Goal: Task Accomplishment & Management: Use online tool/utility

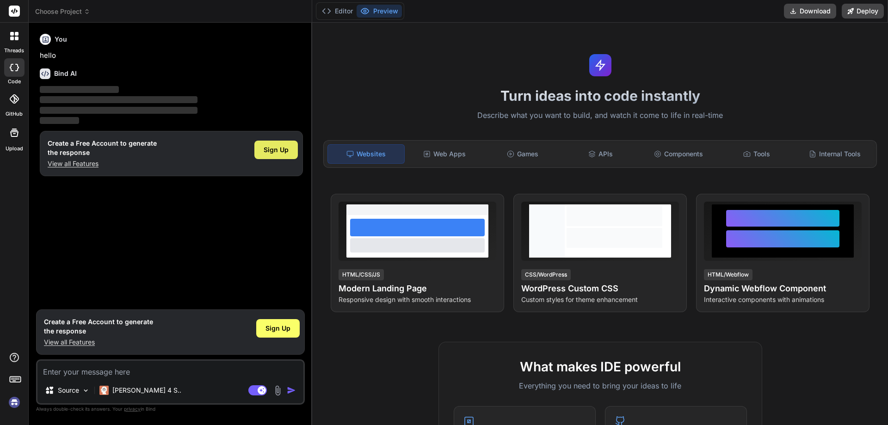
click at [275, 151] on span "Sign Up" at bounding box center [276, 149] width 25 height 9
click at [314, 327] on div "Turn ideas into code instantly Describe what you want to build, and watch it co…" at bounding box center [600, 224] width 576 height 402
click at [281, 332] on span "Sign Up" at bounding box center [278, 328] width 25 height 9
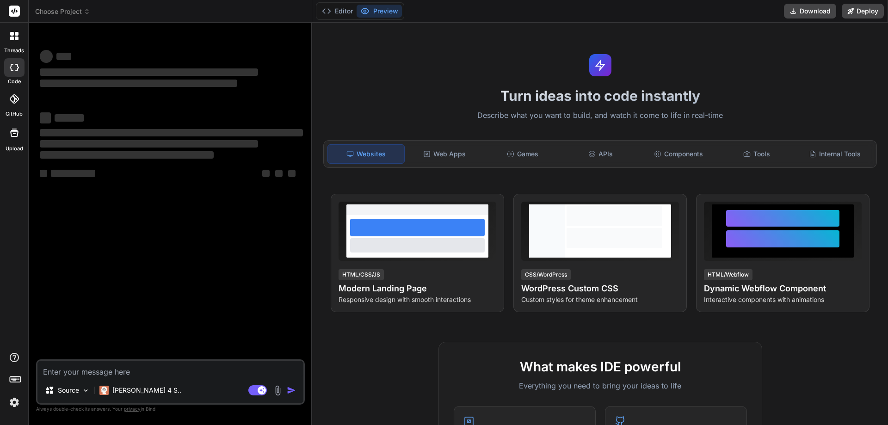
type textarea "x"
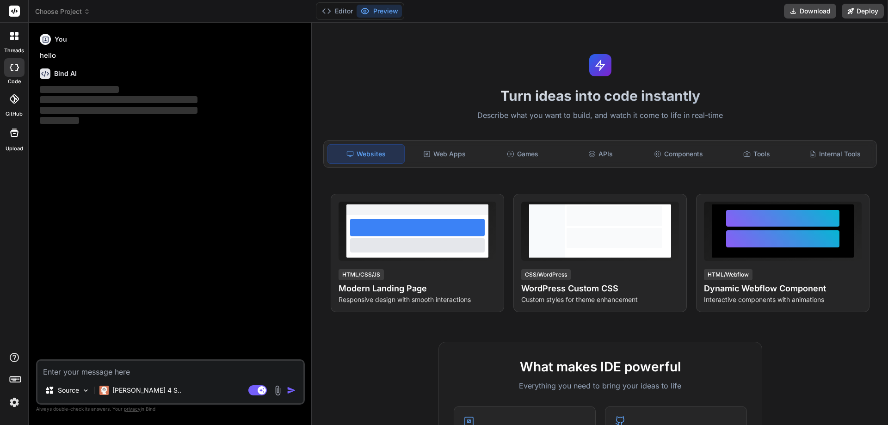
click at [175, 371] on textarea at bounding box center [170, 369] width 266 height 17
type textarea "n"
type textarea "x"
type textarea "ne"
type textarea "x"
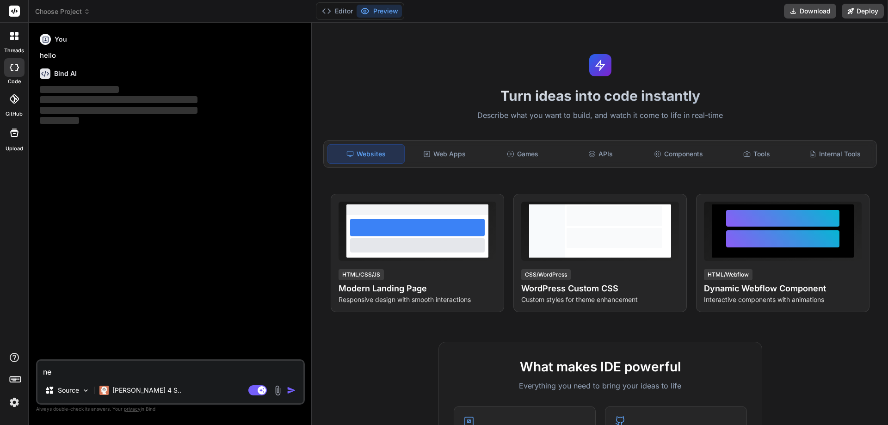
type textarea "nee"
type textarea "x"
type textarea "need"
type textarea "x"
type textarea "need"
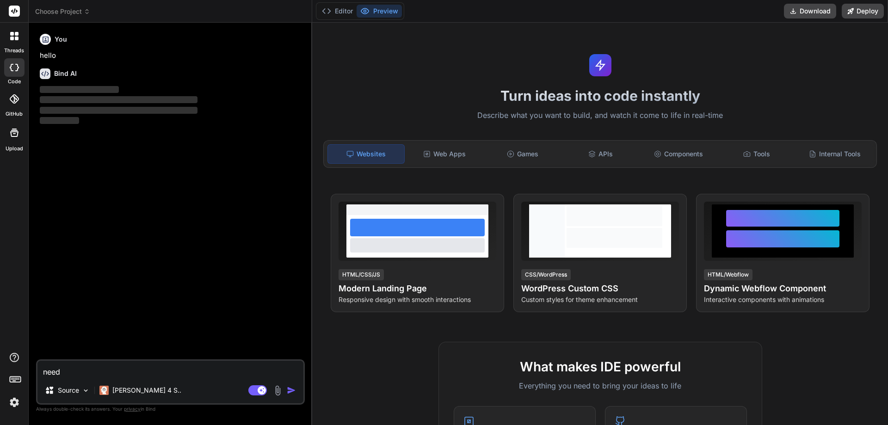
type textarea "x"
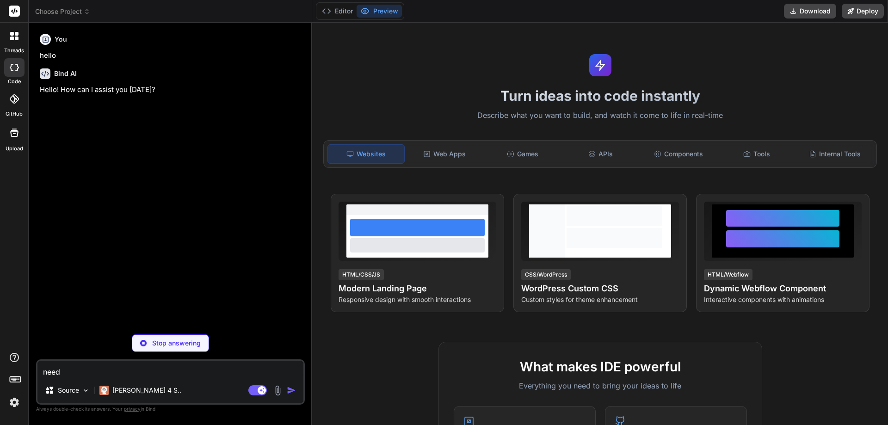
type textarea "need t"
type textarea "x"
type textarea "need to"
type textarea "x"
type textarea "need to"
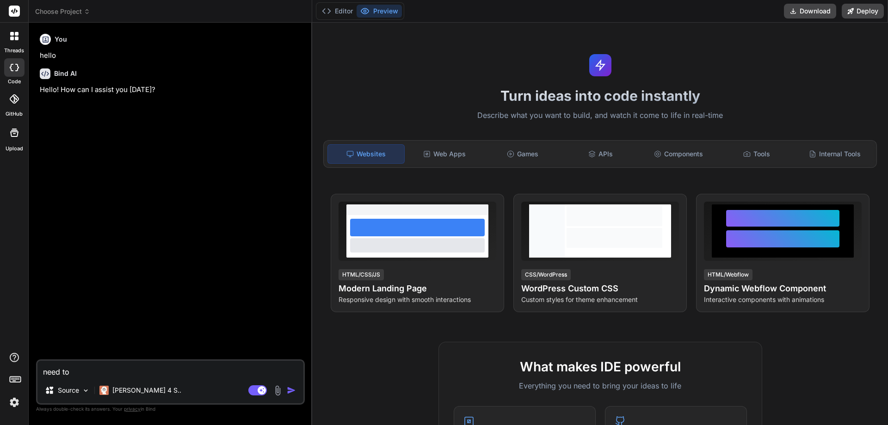
type textarea "x"
type textarea "need to c"
type textarea "x"
type textarea "need to cr"
type textarea "x"
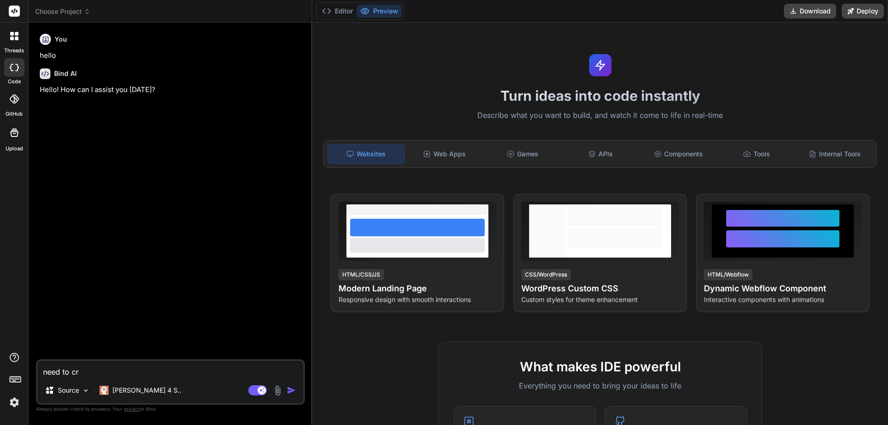
type textarea "need to cre"
type textarea "x"
type textarea "need to crea"
type textarea "x"
type textarea "need to creat"
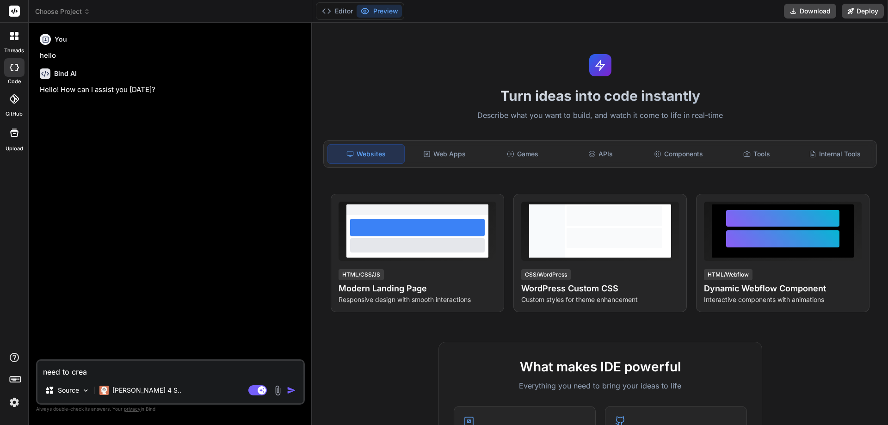
type textarea "x"
type textarea "need to create"
type textarea "x"
type textarea "need to create"
type textarea "x"
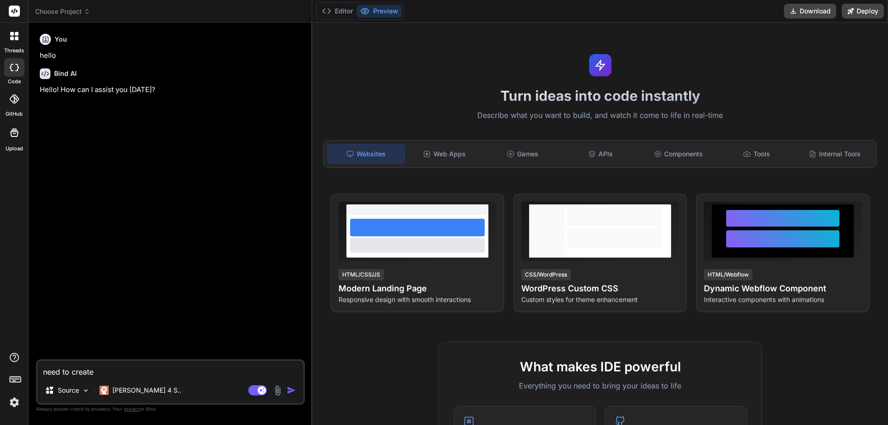
type textarea "need to create t"
type textarea "x"
type textarea "need to create ta"
type textarea "x"
type textarea "need to create tas"
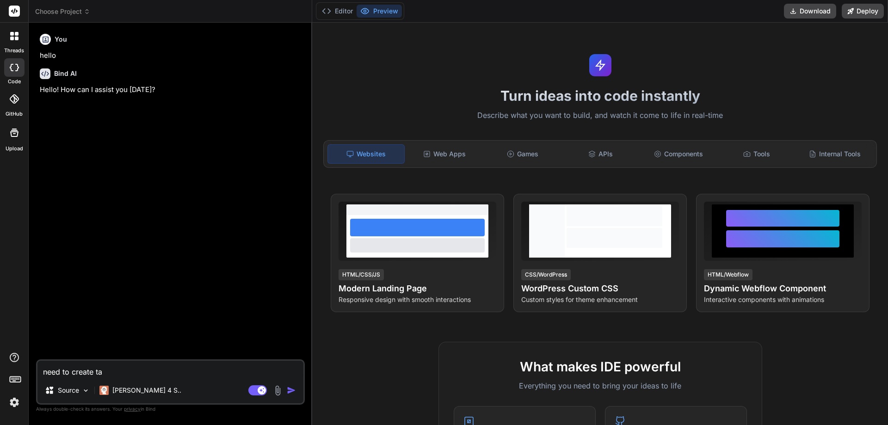
type textarea "x"
type textarea "need to create task"
type textarea "x"
type textarea "need to create task"
type textarea "x"
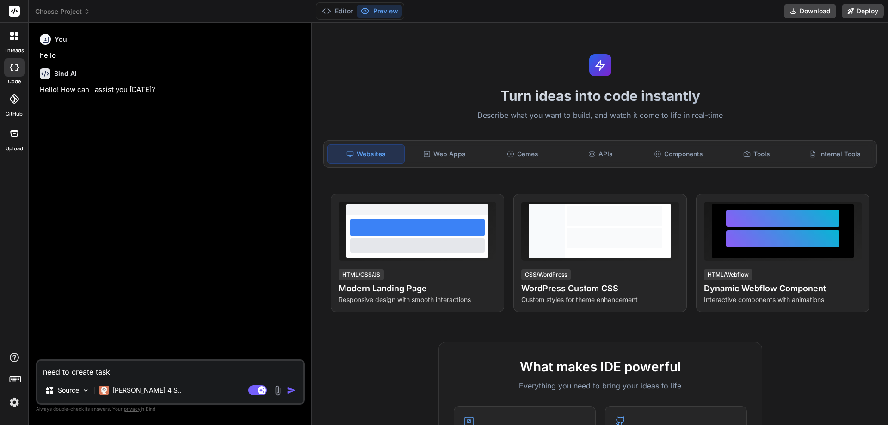
type textarea "need to create task l"
type textarea "x"
type textarea "need to create task lio"
type textarea "x"
type textarea "need to create task lios"
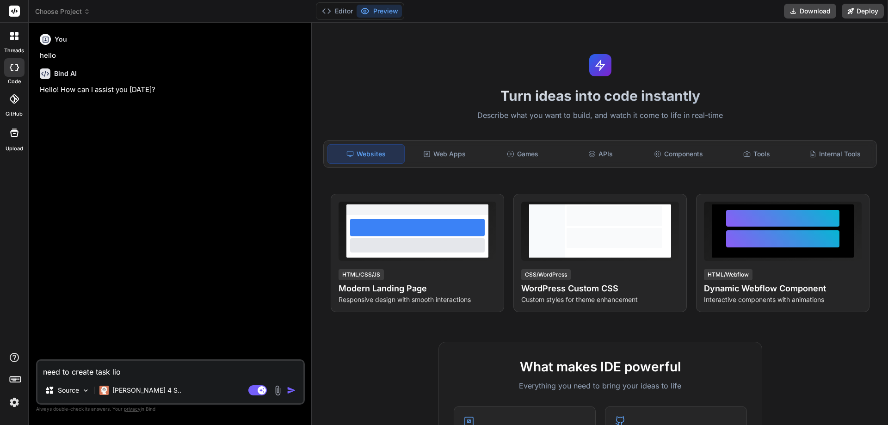
type textarea "x"
type textarea "need to create task liosu"
type textarea "x"
type textarea "need to create task lios"
type textarea "x"
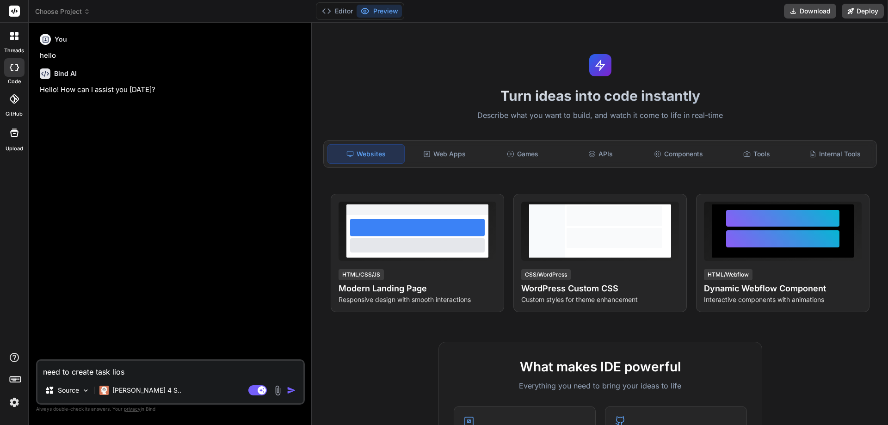
type textarea "need to create task lio"
type textarea "x"
type textarea "need to create task li"
type textarea "x"
type textarea "need to create task lis"
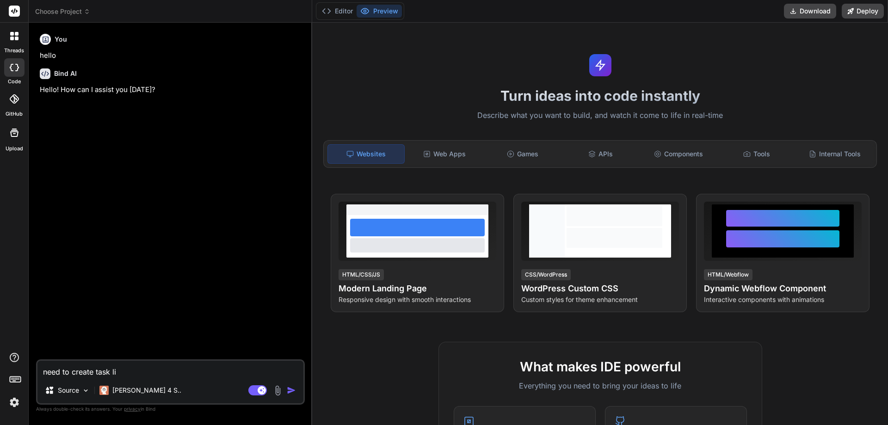
type textarea "x"
type textarea "need to create task list"
type textarea "x"
type textarea "need to create task list"
type textarea "x"
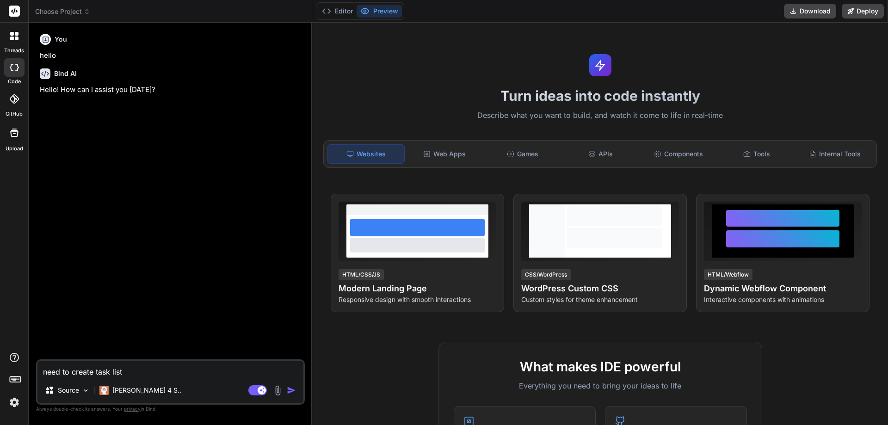
type textarea "need to create task list f"
type textarea "x"
type textarea "need to create task list fo"
type textarea "x"
type textarea "need to create task list for"
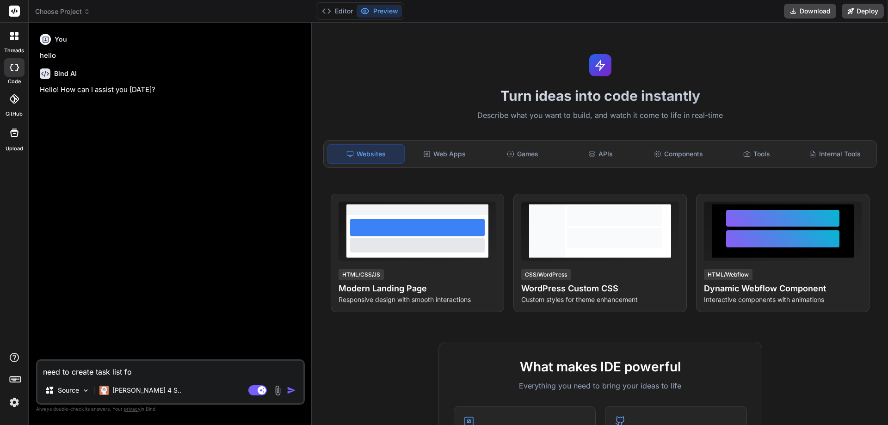
type textarea "x"
type textarea "need to create task list for"
type textarea "x"
type textarea "need to create task list for d"
type textarea "x"
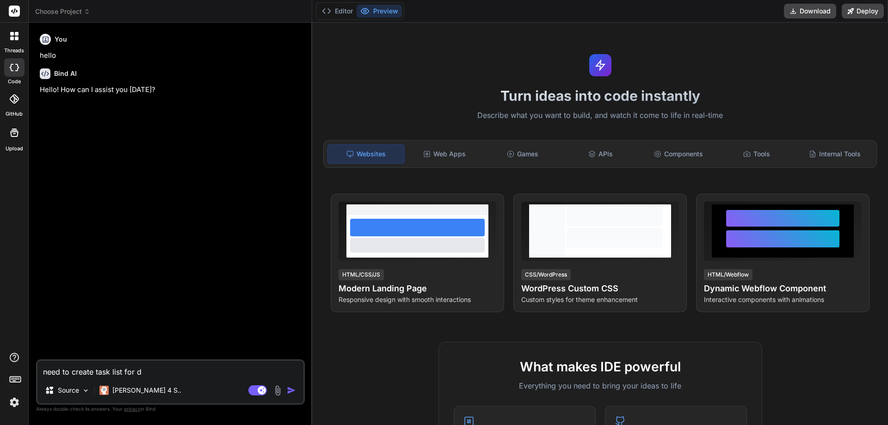
type textarea "need to create task list for de"
type textarea "x"
type textarea "need to create task list for dev"
type textarea "x"
type textarea "need to create task list for deve"
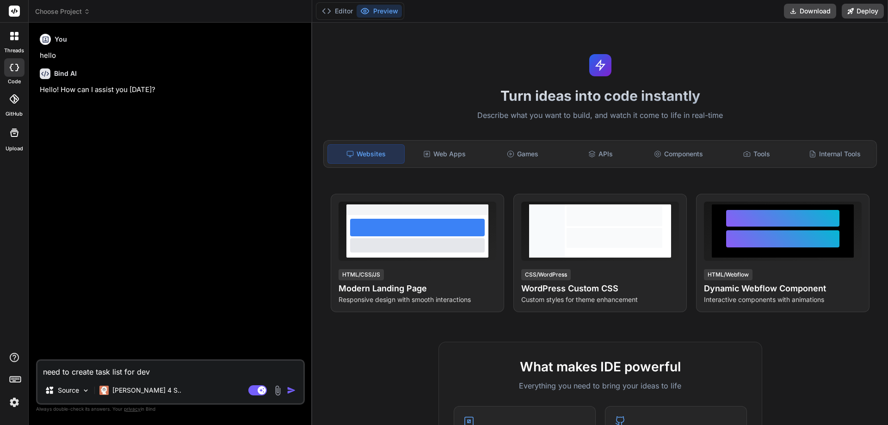
type textarea "x"
type textarea "need to create task list for devel"
type textarea "x"
type textarea "need to create task list for develo"
type textarea "x"
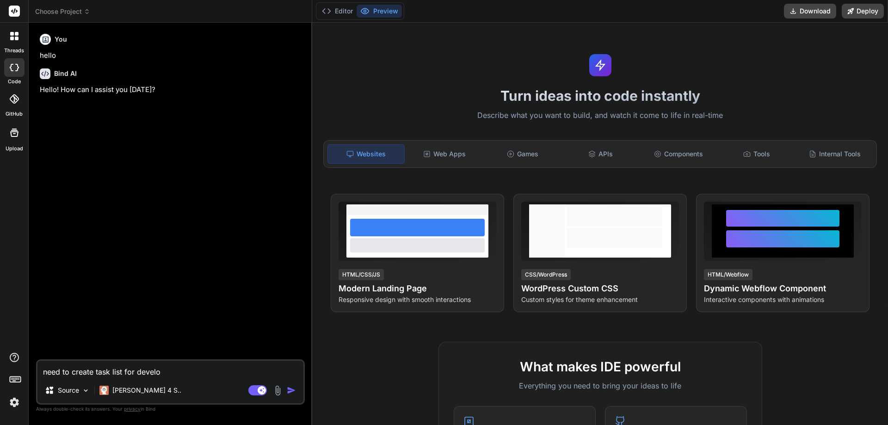
type textarea "need to create task list for develop"
type textarea "x"
type textarea "need to create task list for developm"
type textarea "x"
type textarea "need to create task list for developme"
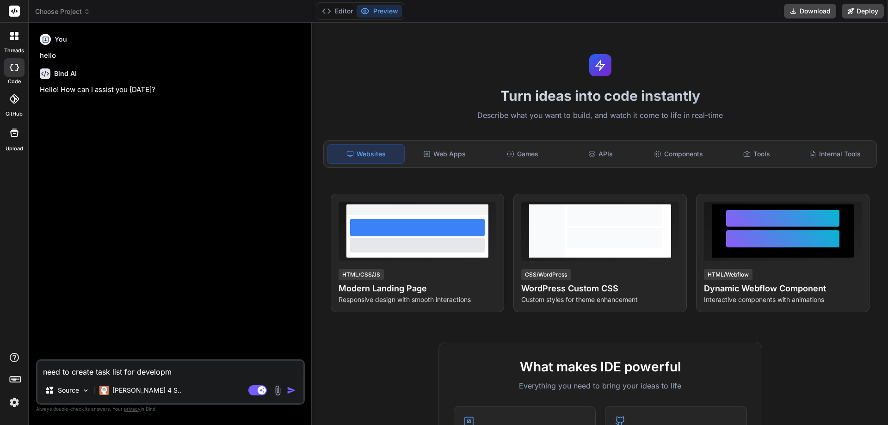
type textarea "x"
type textarea "need to create task list for developmen"
type textarea "x"
type textarea "need to create task list for development"
type textarea "x"
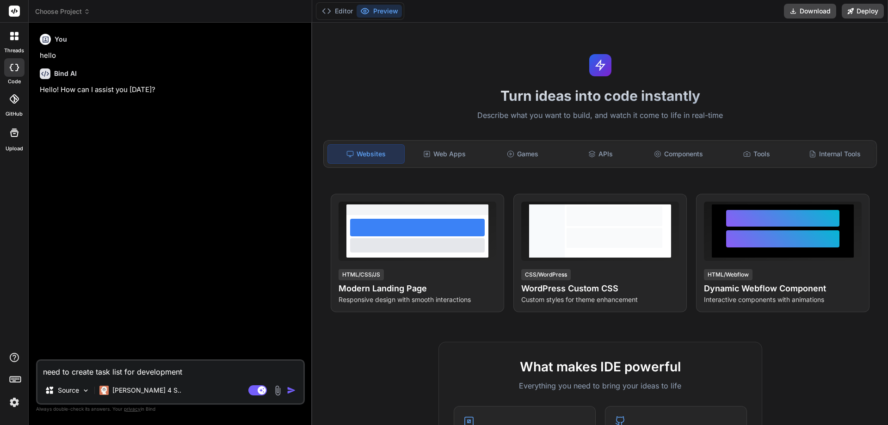
type textarea "need to create task list for development"
type textarea "x"
type textarea "need to create task list for development f"
type textarea "x"
type textarea "need to create task list for development fo"
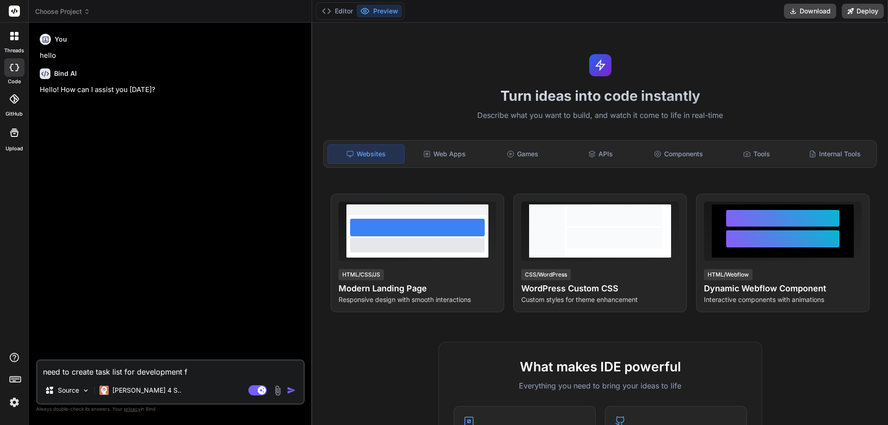
type textarea "x"
type textarea "need to create task list for development for"
type textarea "x"
type textarea "need to create task list for development for"
type textarea "x"
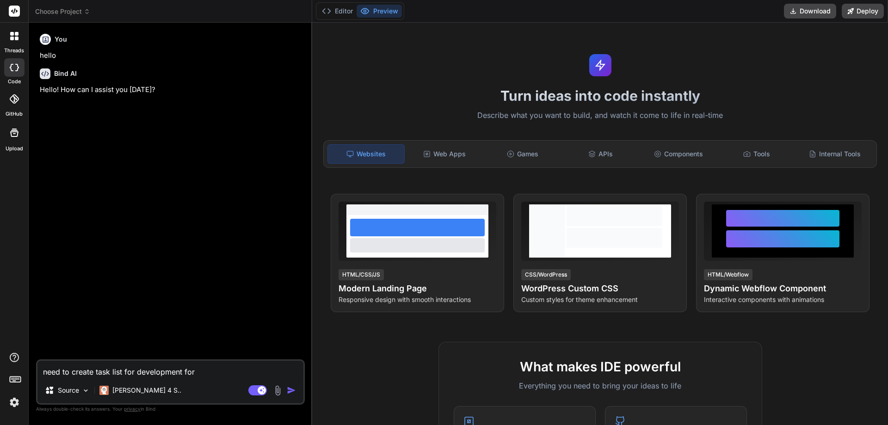
type textarea "need to create task list for development for 1"
type textarea "x"
type textarea "need to create task list for development for 1"
type textarea "x"
type textarea "need to create task list for development for 1 w"
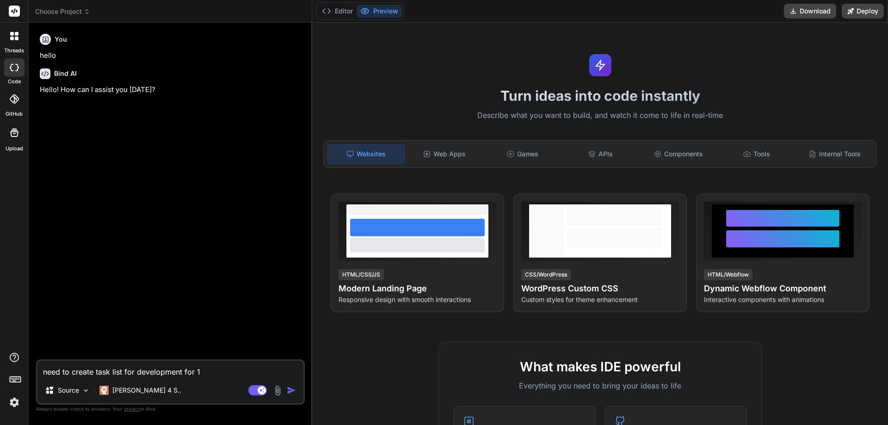
type textarea "x"
type textarea "need to create task list for development for 1 we"
type textarea "x"
type textarea "need to create task list for development for 1 wee"
type textarea "x"
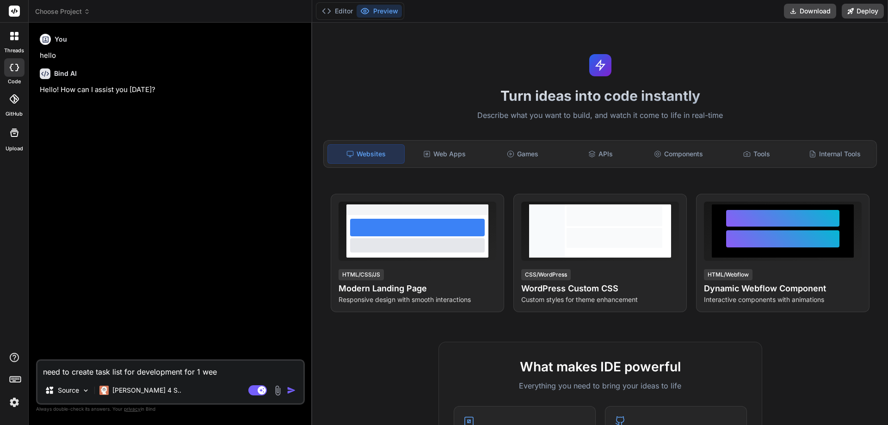
type textarea "need to create task list for development for 1 week"
type textarea "x"
type textarea "need to create task list for development for 1 week"
type textarea "x"
type textarea "need to create task list efor development for 1 week"
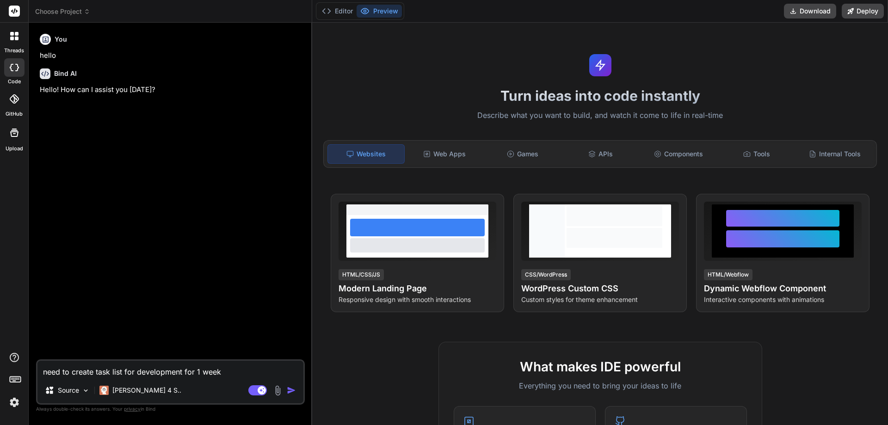
type textarea "x"
type textarea "need to create task list e-for development for 1 week"
type textarea "x"
type textarea "need to create task list e-cfor development for 1 week"
type textarea "x"
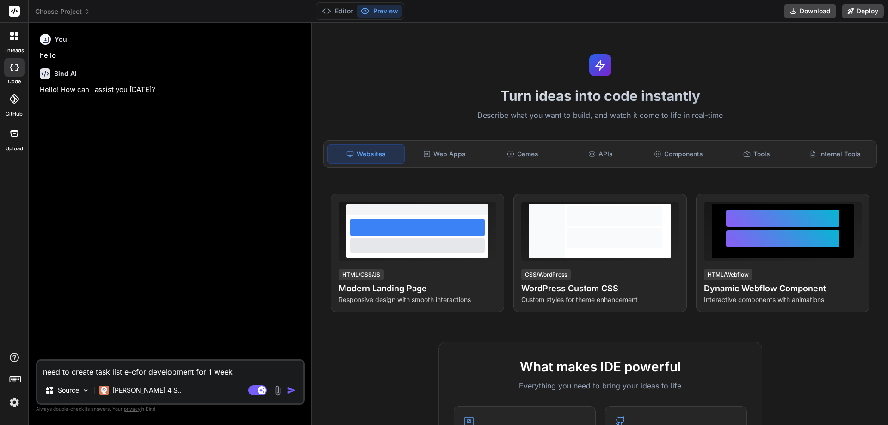
type textarea "need to create task list e-cofor development for 1 week"
type textarea "x"
type textarea "need to create task list e-comfor development for 1 week"
type textarea "x"
type textarea "need to create task list e-commfor development for 1 week"
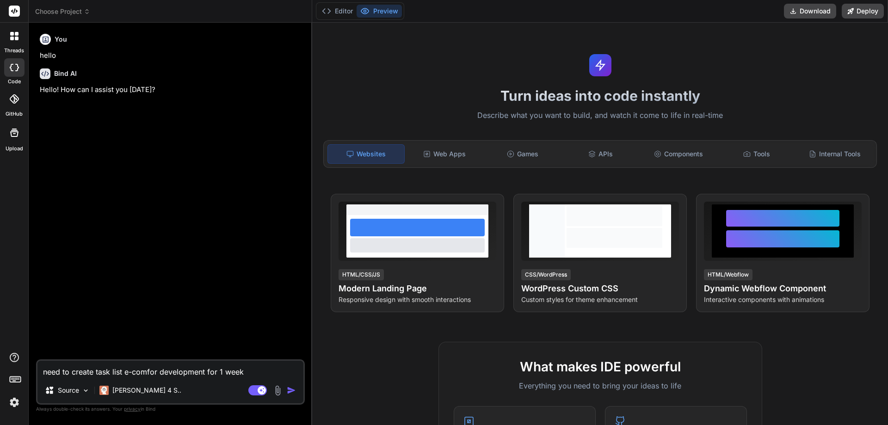
type textarea "x"
type textarea "need to create task list e-commefor development for 1 week"
type textarea "x"
type textarea "need to create task list e-commerfor development for 1 week"
type textarea "x"
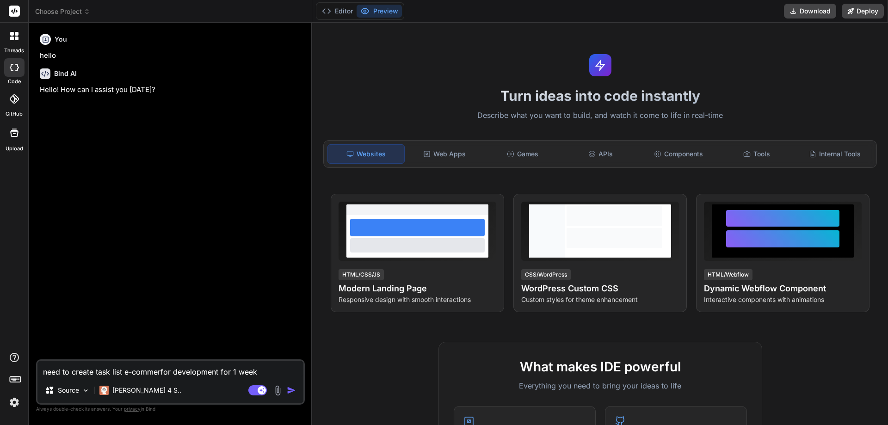
type textarea "need to create task list e-commercfor development for 1 week"
type textarea "x"
type textarea "need to create task list e-commercwefor development for 1 week"
type textarea "x"
type textarea "need to create task list e-commercwfor development for 1 week"
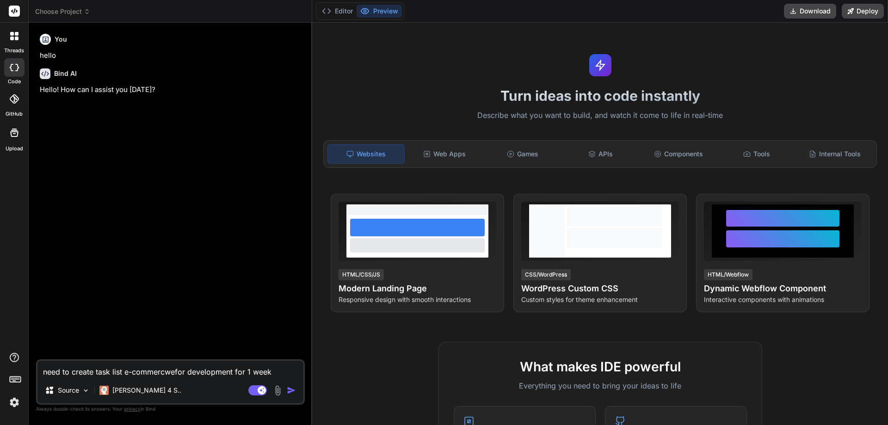
type textarea "x"
type textarea "need to create task list e-commercfor development for 1 week"
type textarea "x"
type textarea "need to create task list e-commercefor development for 1 week"
type textarea "x"
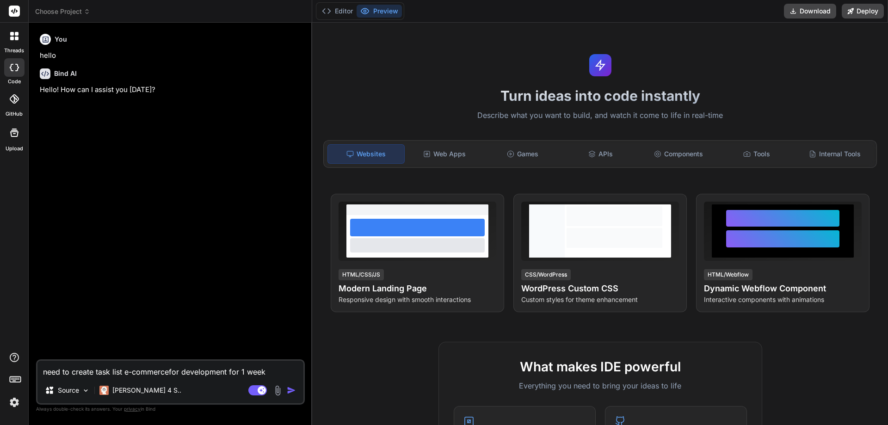
type textarea "need to create task list e-commerce for development for 1 week"
type textarea "x"
type textarea "need to create task list e-commerce sfor development for 1 week"
type textarea "x"
type textarea "need to create task list e-commerce sifor development for 1 week"
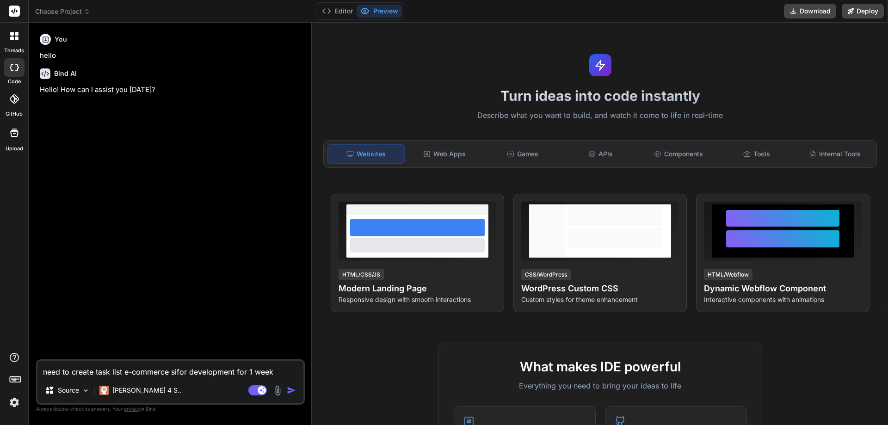
type textarea "x"
type textarea "need to create task list e-commerce sitfor development for 1 week"
type textarea "x"
type textarea "need to create task list e-commerce sitefor development for 1 week"
type textarea "x"
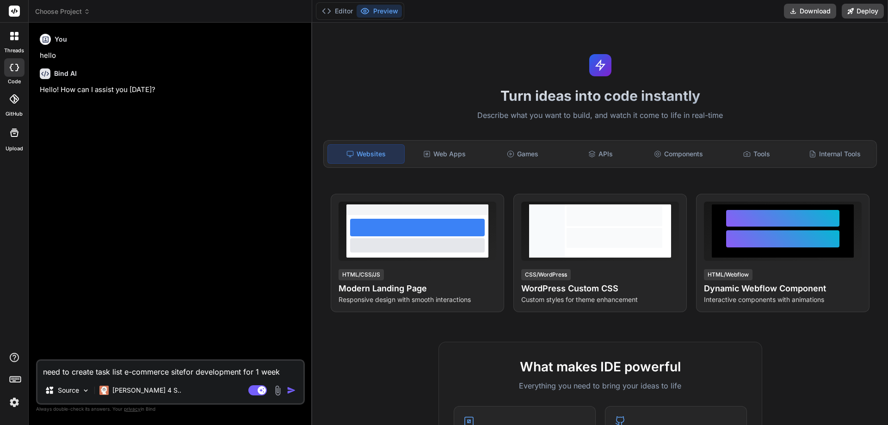
type textarea "need to create task list e-commerce site for development for 1 week"
type textarea "x"
click at [244, 372] on textarea "need to create task list e-commerce site for development for 1 week" at bounding box center [170, 369] width 266 height 17
click at [193, 370] on textarea "need to create task list e-commerce site for development for 1 week" at bounding box center [170, 369] width 266 height 17
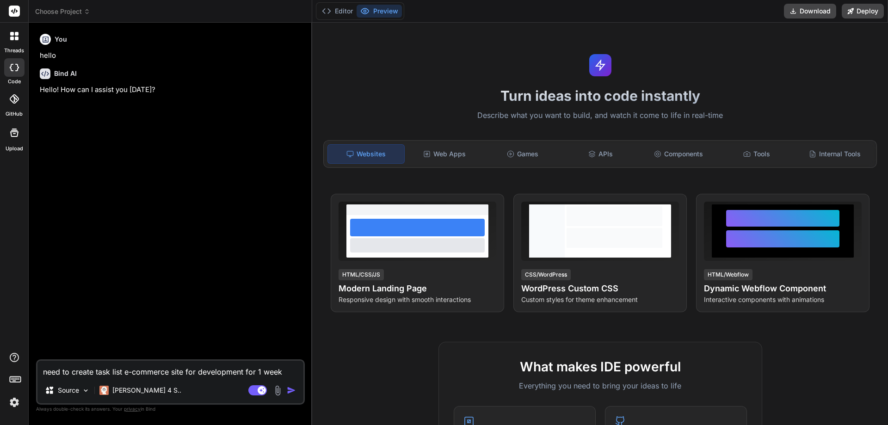
type textarea "need to create task list e-commerce site development for 1 week"
type textarea "x"
type textarea "need to create task list e-commerce site tdevelopment for 1 week"
type textarea "x"
type textarea "need to create task list e-commerce site todevelopment for 1 week"
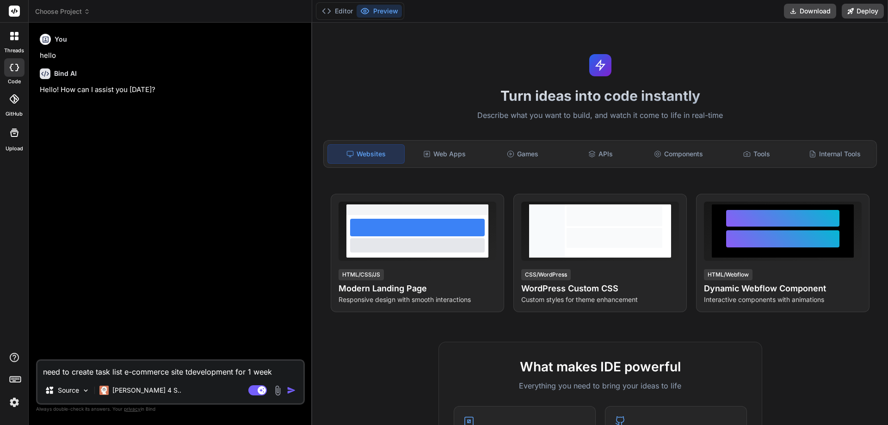
type textarea "x"
type textarea "need to create task list e-commerce site to development for 1 week"
type textarea "x"
click at [258, 370] on textarea "need to create task list e-commerce site to development for 1 week" at bounding box center [170, 369] width 266 height 17
type textarea "need to create task list e-commerce site to development for week"
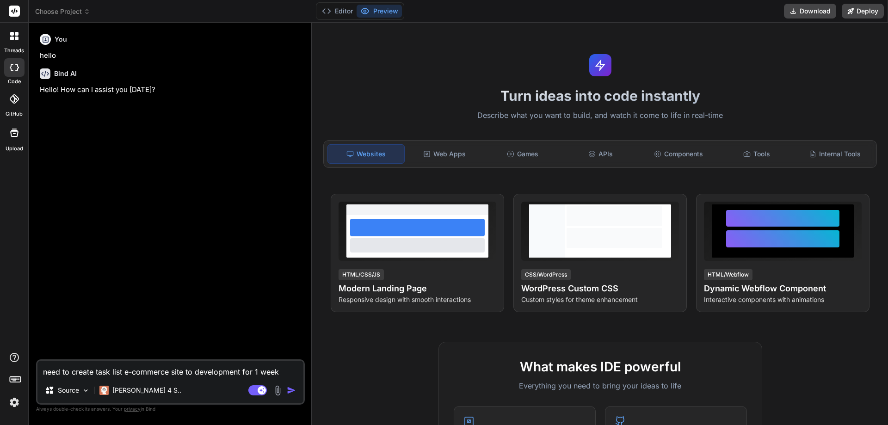
type textarea "x"
type textarea "need to create task list e-commerce site to development for 2 week"
type textarea "x"
click at [287, 370] on textarea "need to create task list e-commerce site to development for 2 week" at bounding box center [170, 369] width 266 height 17
type textarea "need to create task list e-commerce site to development for 2 week b"
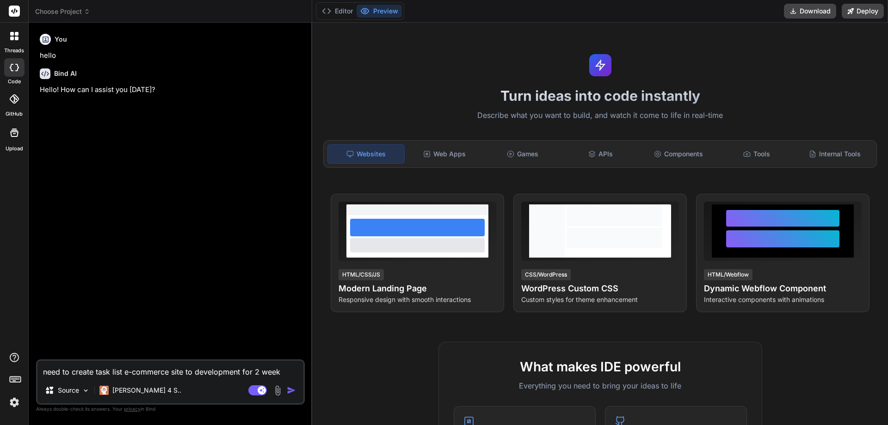
type textarea "x"
type textarea "need to create task list e-commerce site to development for 2 week by"
type textarea "x"
type textarea "need to create task list e-commerce site to development for 2 week by"
type textarea "x"
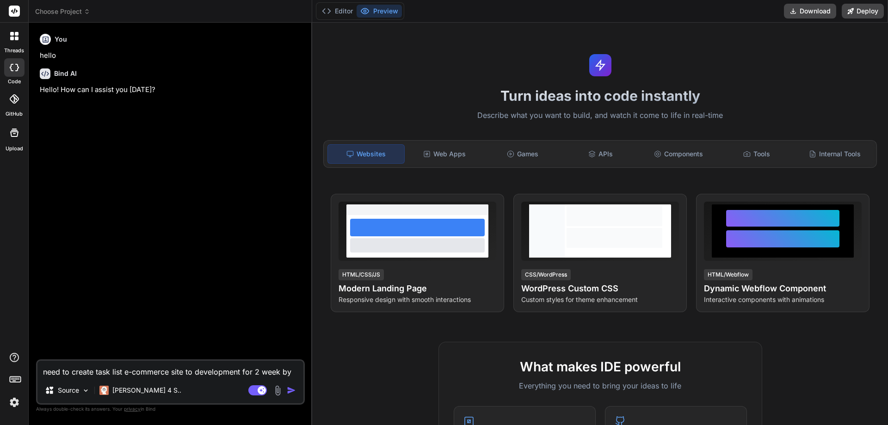
type textarea "need to create task list e-commerce site to development for 2 week by u"
type textarea "x"
type textarea "need to create task list e-commerce site to development for 2 week by us"
type textarea "x"
type textarea "need to create task list e-commerce site to development for 2 week by usi"
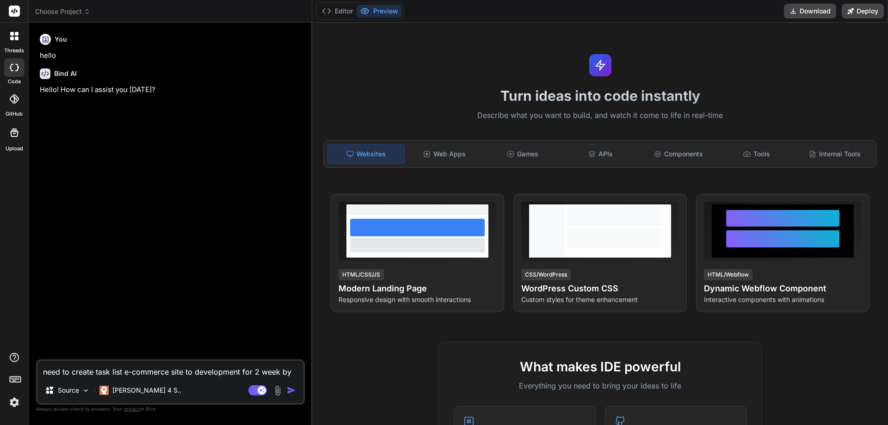
type textarea "x"
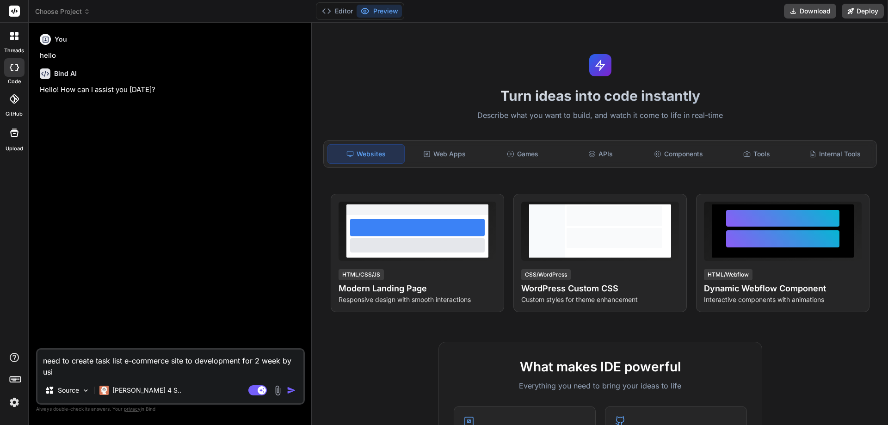
type textarea "need to create task list e-commerce site to development for 2 week by usin"
type textarea "x"
type textarea "need to create task list e-commerce site to development for 2 week by using"
type textarea "x"
type textarea "need to create task list e-commerce site to development for 2 week by using"
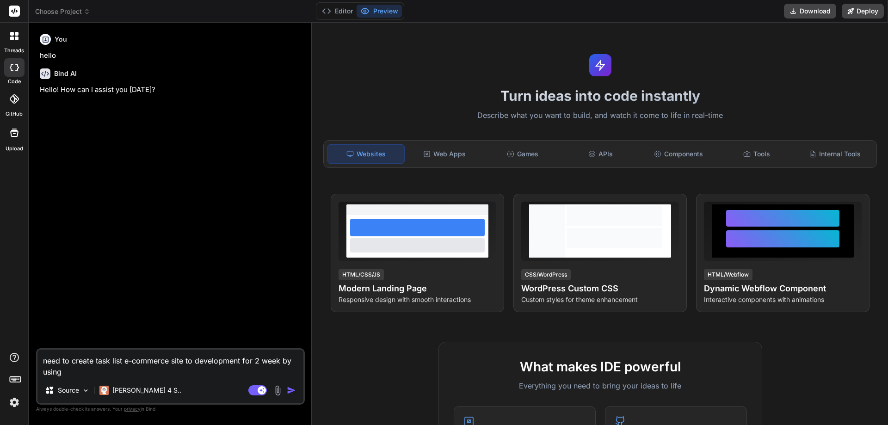
type textarea "x"
type textarea "need to create task list e-commerce site to development for 2 week by using r"
type textarea "x"
type textarea "need to create task list e-commerce site to development for 2 week by using re"
type textarea "x"
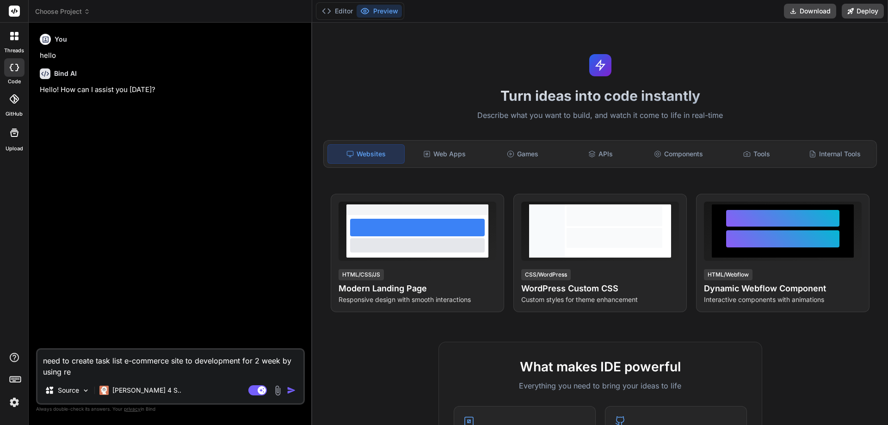
type textarea "need to create task list e-commerce site to development for 2 week by using rea"
type textarea "x"
type textarea "need to create task list e-commerce site to development for 2 week by using rea…"
type textarea "x"
type textarea "need to create task list e-commerce site to development for 2 week by using rea…"
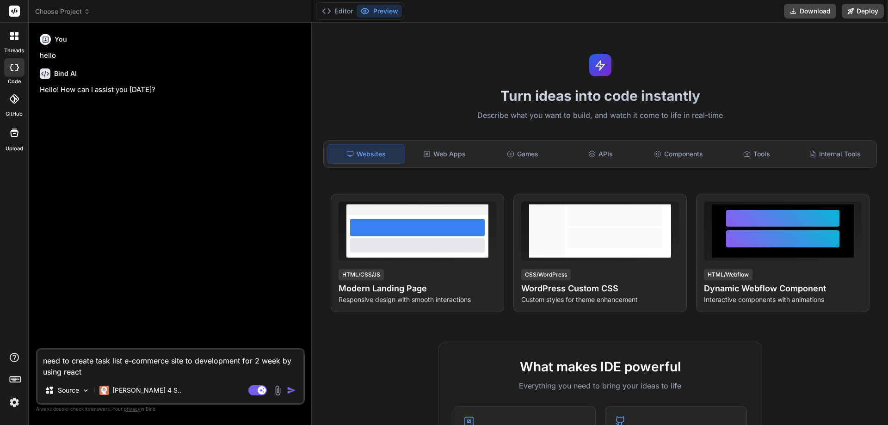
type textarea "x"
type textarea "need to create task list e-commerce site to development for 2 week by using rea…"
type textarea "x"
type textarea "need to create task list e-commerce site to development for 2 week by using rea…"
type textarea "x"
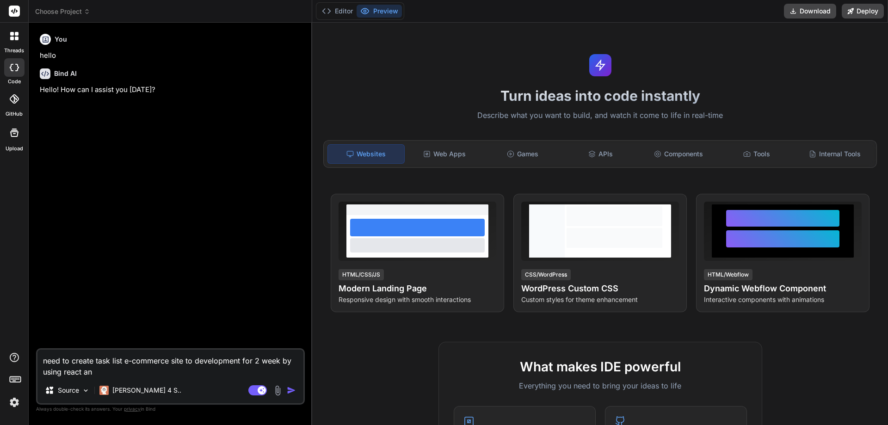
type textarea "need to create task list e-commerce site to development for 2 week by using rea…"
type textarea "x"
type textarea "need to create task list e-commerce site to development for 2 week by using rea…"
click at [128, 371] on textarea "need to create task list e-commerce site to development for 2 week by using rea…" at bounding box center [170, 364] width 266 height 28
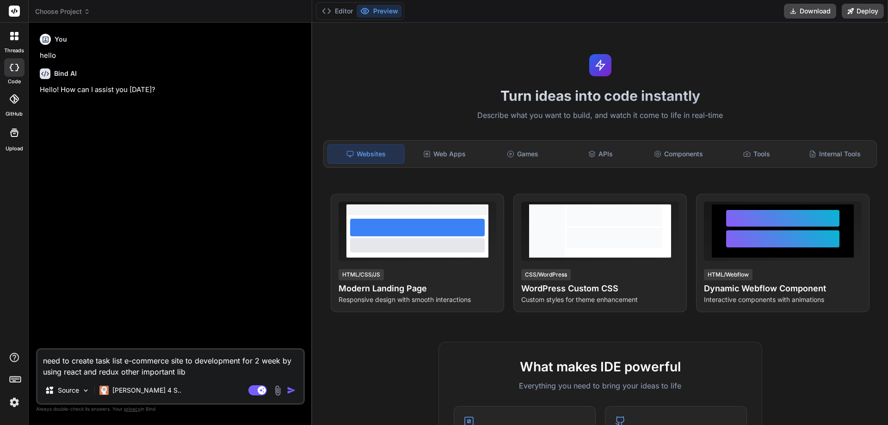
drag, startPoint x: 114, startPoint y: 378, endPoint x: 195, endPoint y: 378, distance: 81.4
click at [196, 374] on textarea "need to create task list e-commerce site to development for 2 week by using rea…" at bounding box center [170, 364] width 266 height 28
drag, startPoint x: 211, startPoint y: 372, endPoint x: 211, endPoint y: 379, distance: 7.4
click at [211, 371] on textarea "need to create task list e-commerce site to development for 2 week by using rea…" at bounding box center [170, 364] width 266 height 28
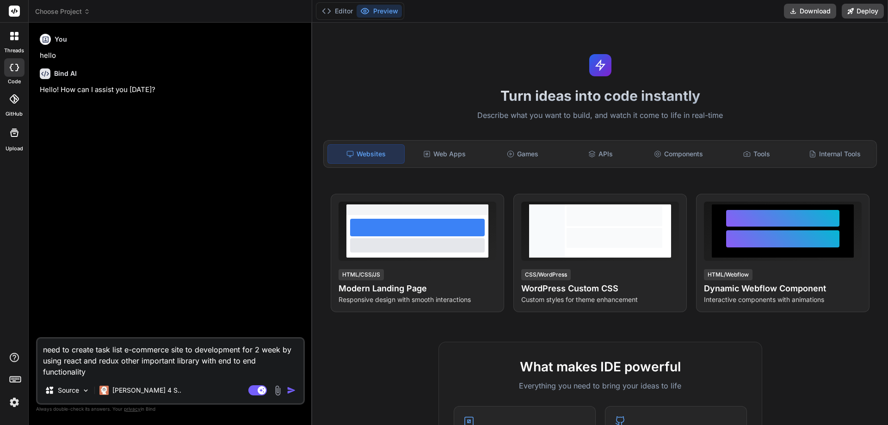
drag, startPoint x: 111, startPoint y: 359, endPoint x: 141, endPoint y: 367, distance: 31.1
click at [149, 364] on textarea "need to create task list e-commerce site to development for 2 week by using rea…" at bounding box center [170, 358] width 266 height 39
click at [108, 375] on textarea "need to create task list e-commerce site to development for 2 week by using rea…" at bounding box center [170, 358] width 266 height 39
click at [289, 393] on img "button" at bounding box center [291, 390] width 9 height 9
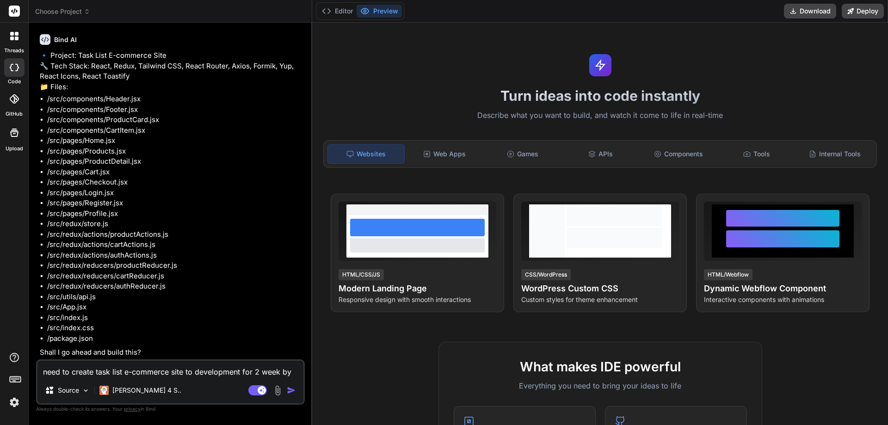
scroll to position [111, 0]
click at [137, 361] on textarea "need to create task list e-commerce site to development for 2 week by using rea…" at bounding box center [170, 369] width 266 height 17
click at [287, 386] on img "button" at bounding box center [291, 390] width 9 height 9
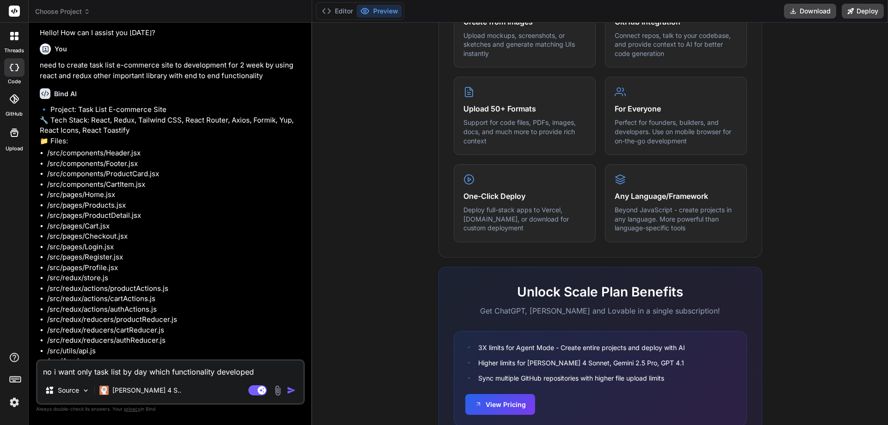
scroll to position [0, 0]
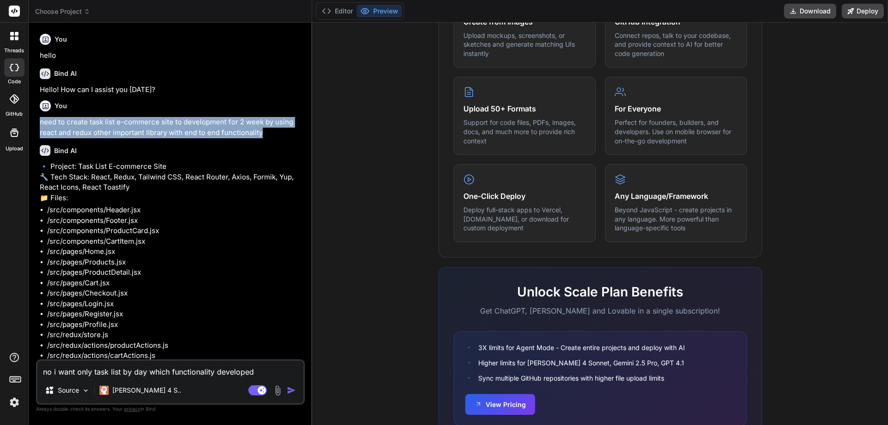
drag, startPoint x: 271, startPoint y: 137, endPoint x: 39, endPoint y: 127, distance: 232.5
click at [39, 127] on div "You hello Bind AI Hello! How can I assist you [DATE]? You need to create task l…" at bounding box center [171, 194] width 267 height 329
copy p "need to create task list e-commerce site to development for 2 week by using rea…"
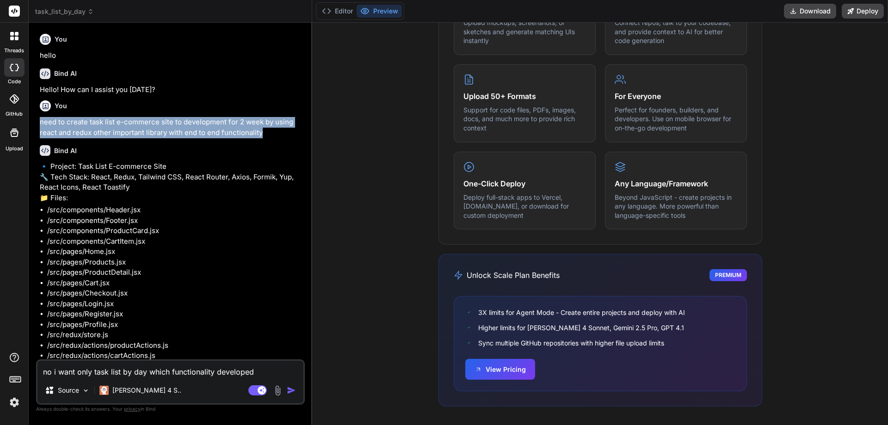
click at [250, 136] on p "need to create task list e-commerce site to development for 2 week by using rea…" at bounding box center [171, 127] width 263 height 21
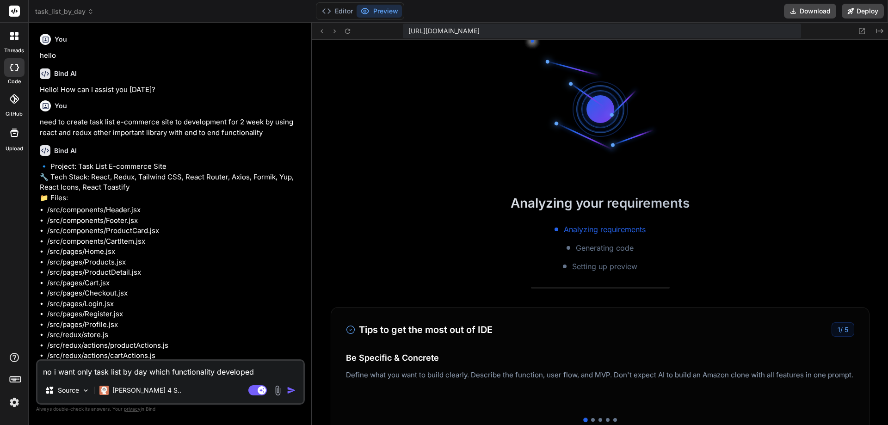
scroll to position [264, 0]
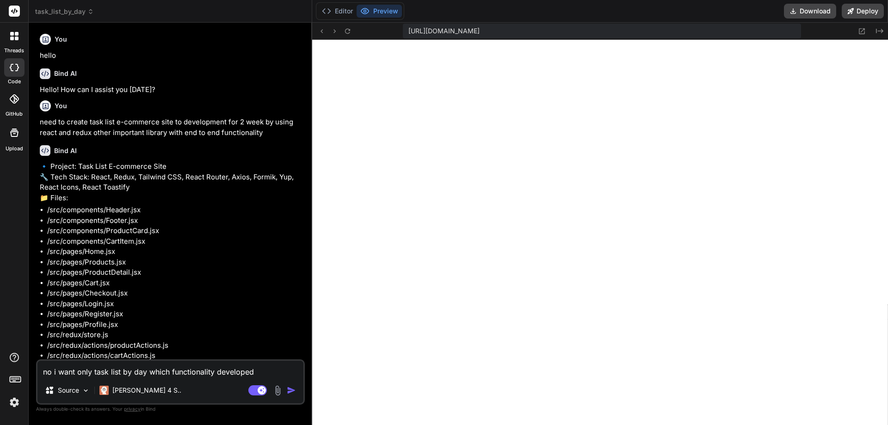
click at [133, 118] on p "need to create task list e-commerce site to development for 2 week by using rea…" at bounding box center [171, 127] width 263 height 21
drag, startPoint x: 117, startPoint y: 121, endPoint x: 156, endPoint y: 122, distance: 39.8
click at [156, 122] on p "need to create task list e-commerce site to development for 2 week by using rea…" at bounding box center [171, 127] width 263 height 21
copy p "e-commerce"
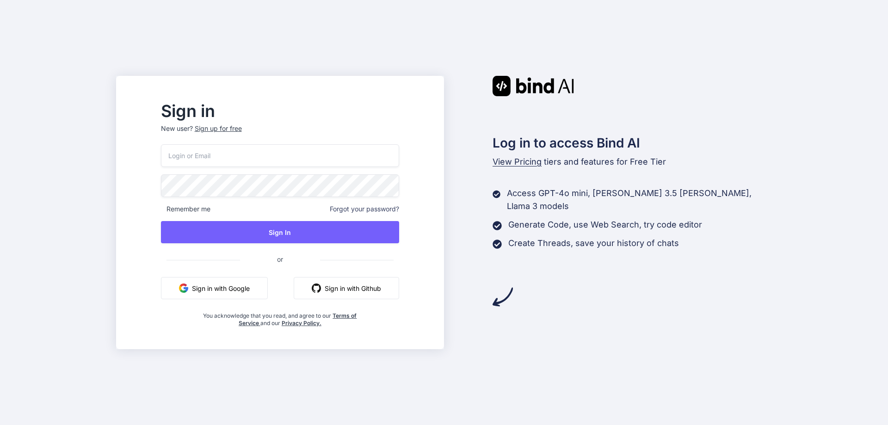
click at [242, 160] on input "email" at bounding box center [280, 155] width 238 height 23
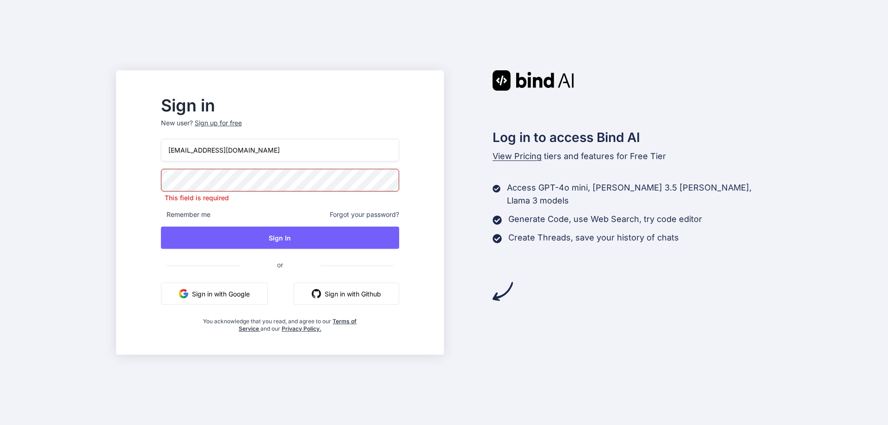
click at [15, 186] on div "Sign in New user? Sign up for free creativenriala@gmail.com This field is requi…" at bounding box center [444, 212] width 888 height 425
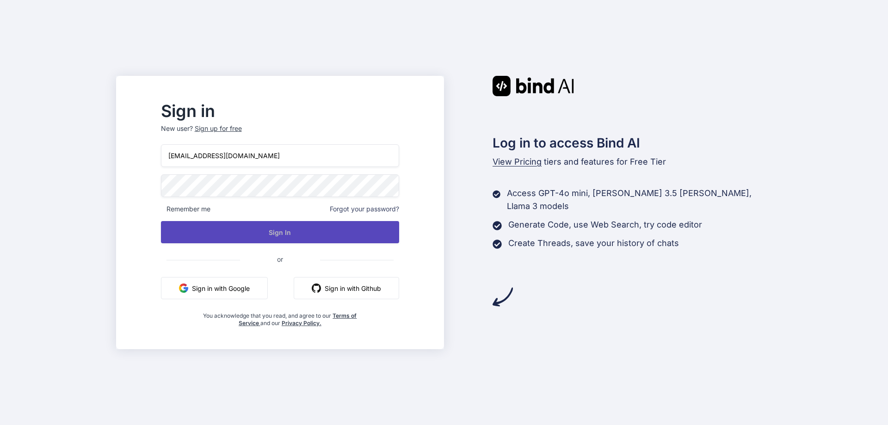
type input "creativenirala@gmail.com"
click at [266, 231] on button "Sign In" at bounding box center [280, 232] width 238 height 22
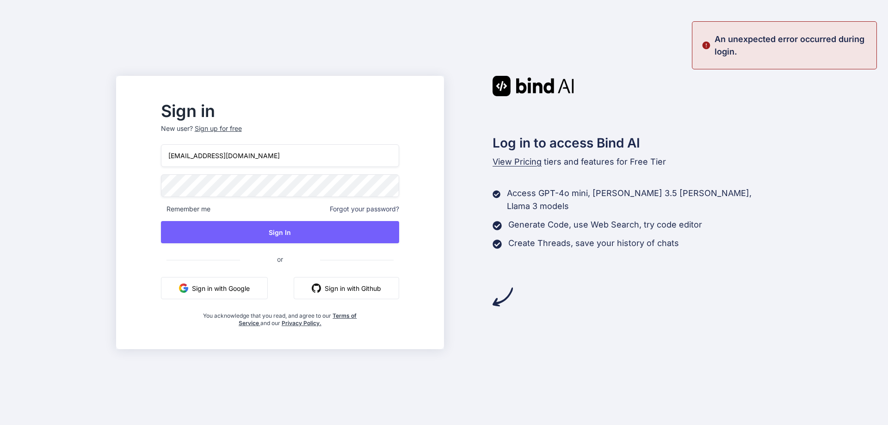
click at [241, 284] on button "Sign in with Google" at bounding box center [214, 288] width 107 height 22
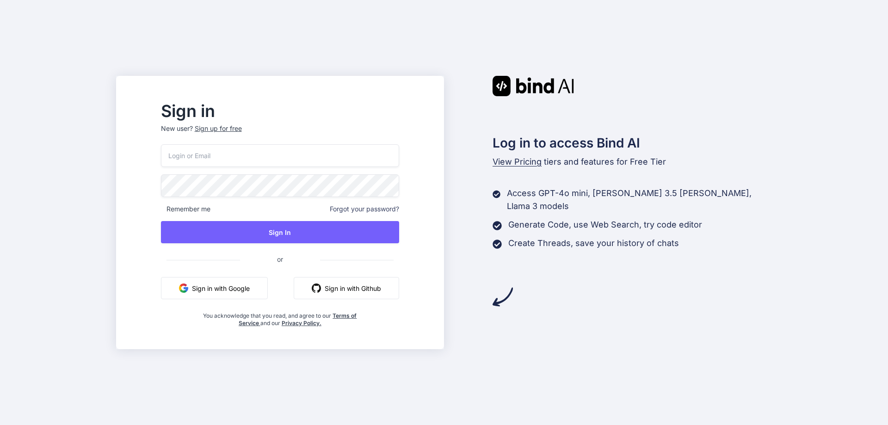
click at [217, 293] on button "Sign in with Google" at bounding box center [214, 288] width 107 height 22
